Goal: Task Accomplishment & Management: Use online tool/utility

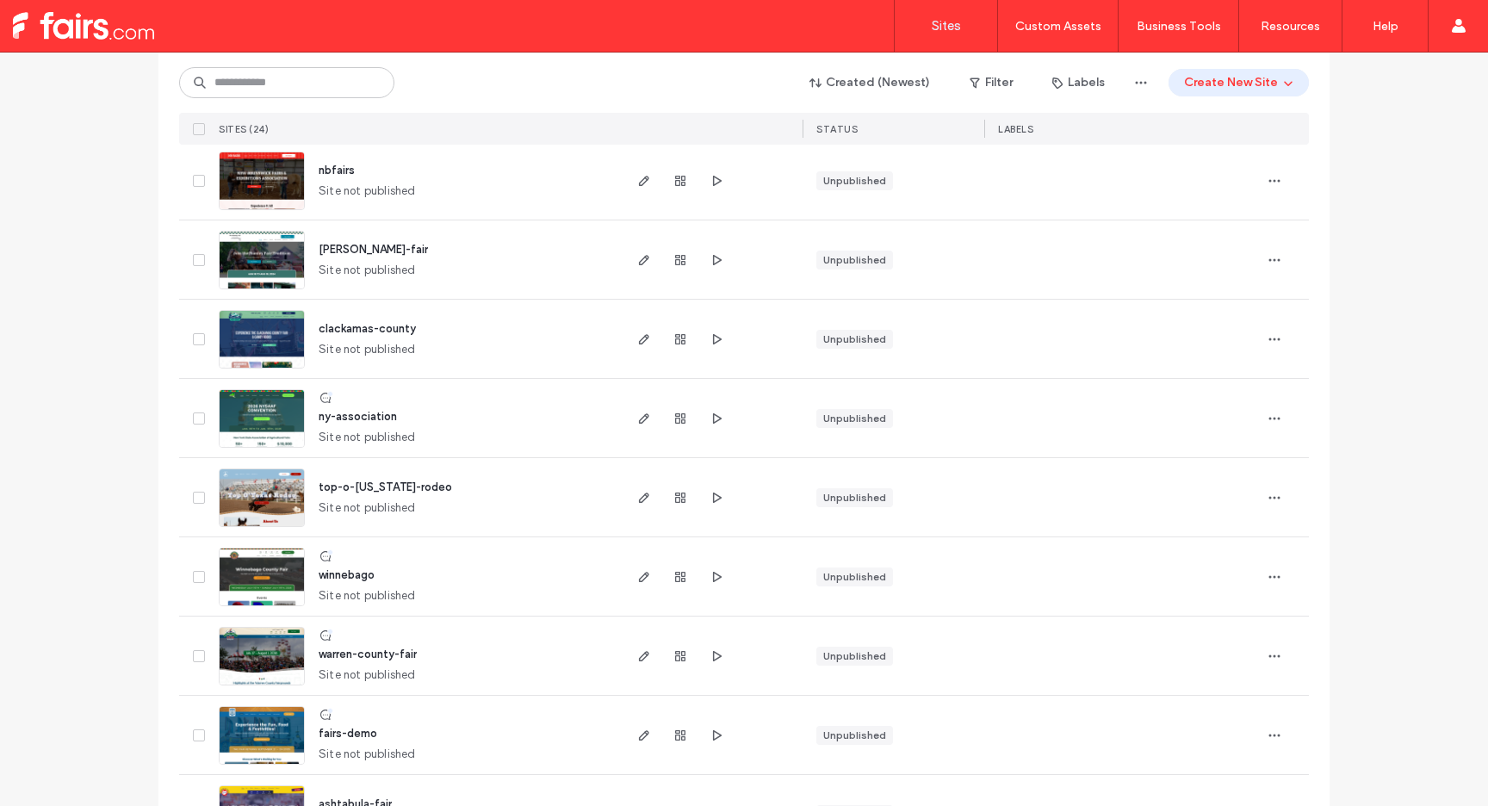
scroll to position [1000, 0]
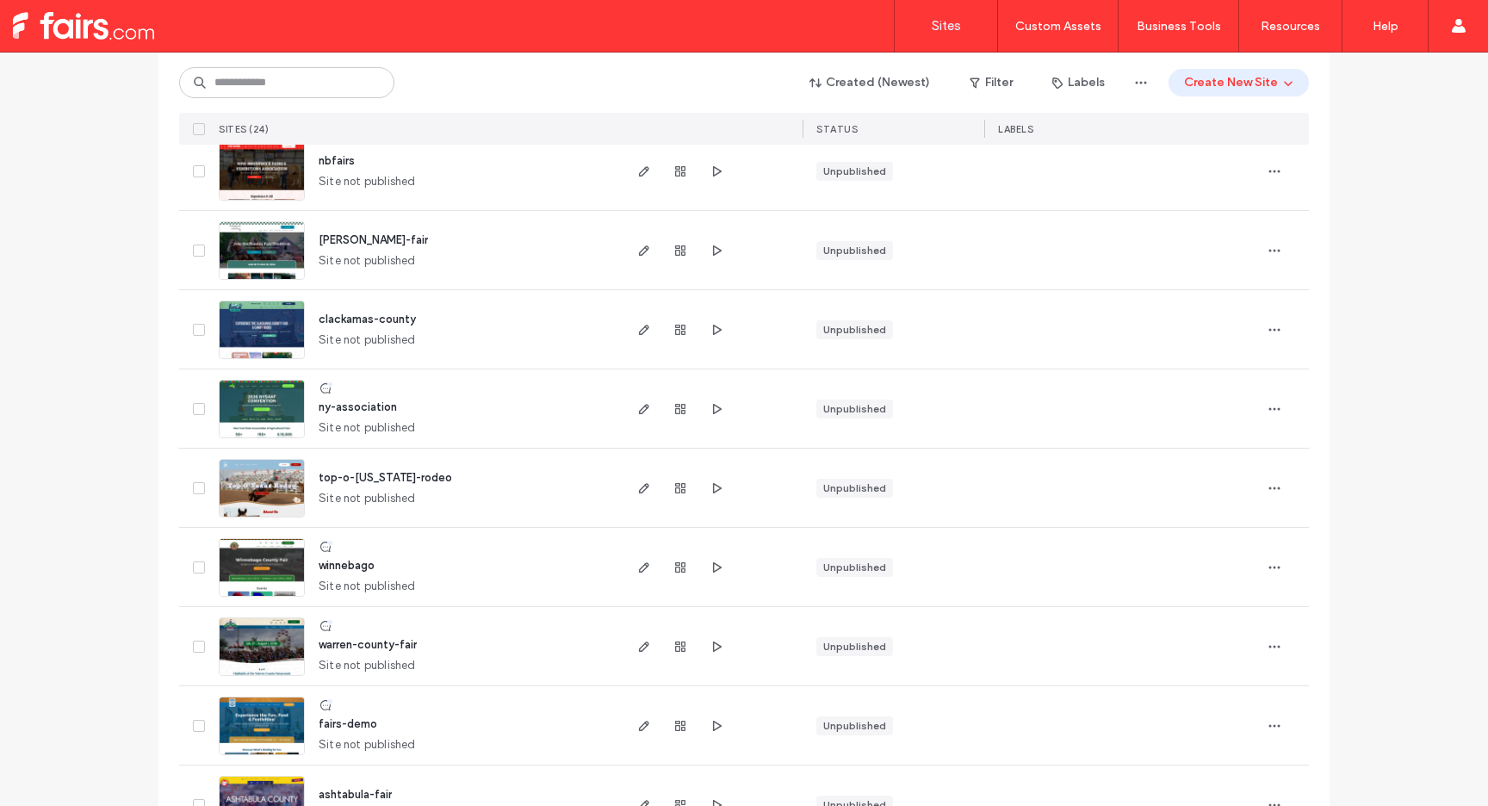
click at [327, 383] on div at bounding box center [330, 384] width 6 height 6
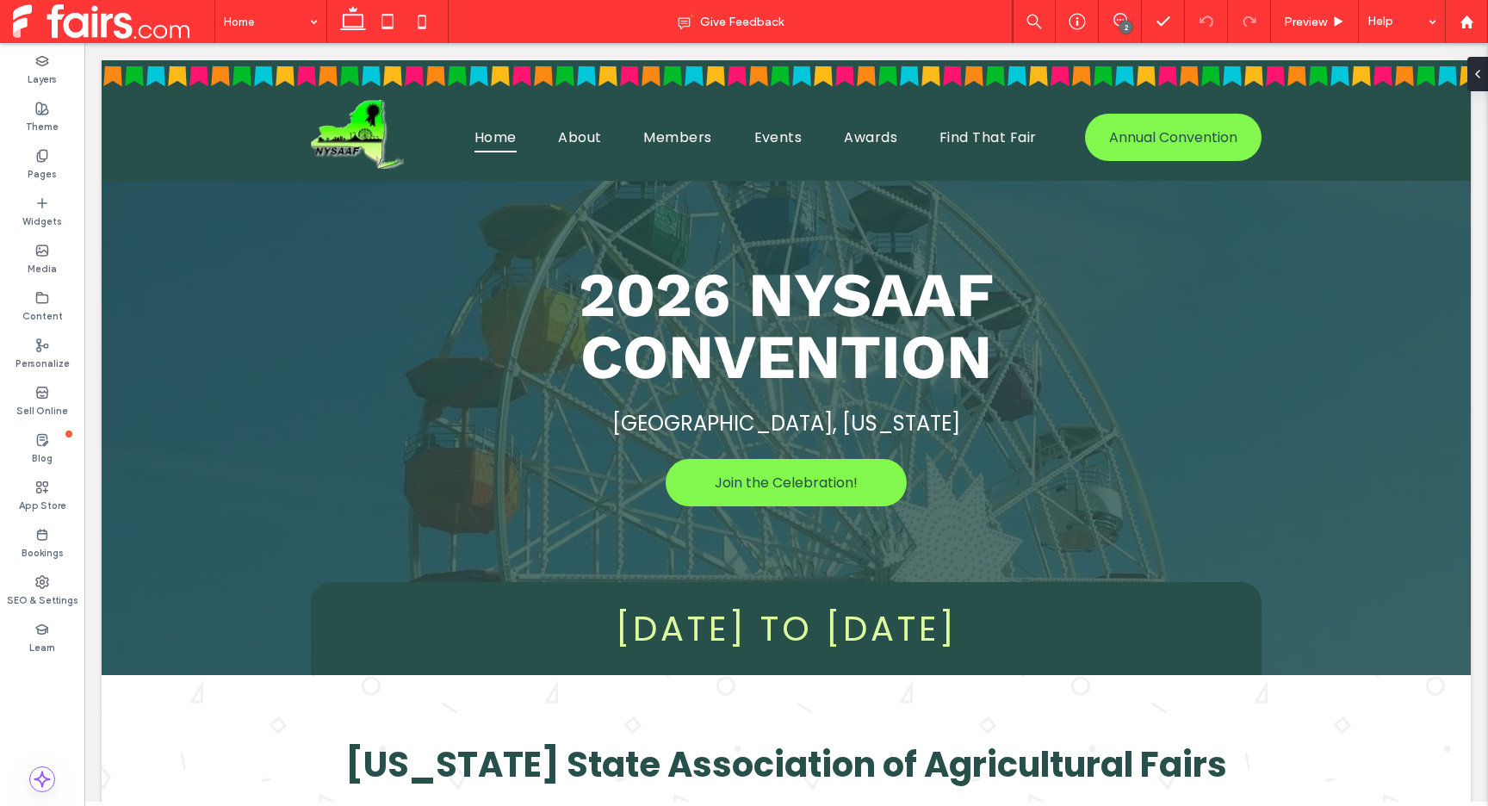
click at [1130, 20] on span at bounding box center [1120, 20] width 42 height 14
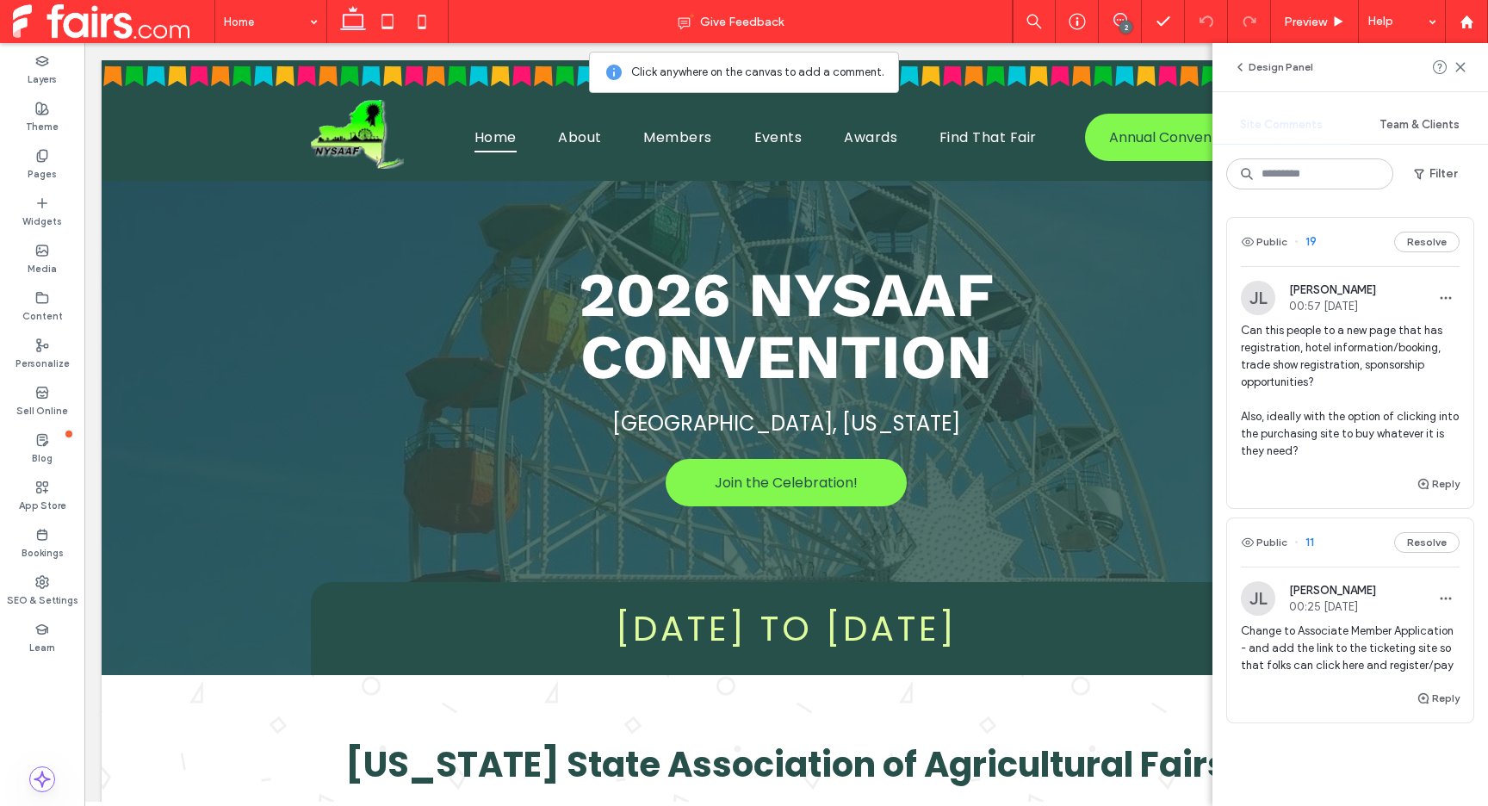
click at [110, 28] on span at bounding box center [113, 21] width 201 height 34
